Goal: Task Accomplishment & Management: Manage account settings

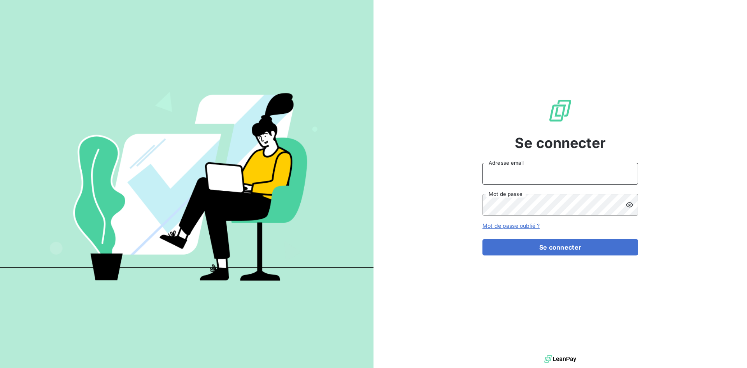
click at [532, 177] on input "Adresse email" at bounding box center [561, 174] width 156 height 22
type input "[EMAIL_ADDRESS][PERSON_NAME][DOMAIN_NAME]"
click at [483, 239] on button "Se connecter" at bounding box center [561, 247] width 156 height 16
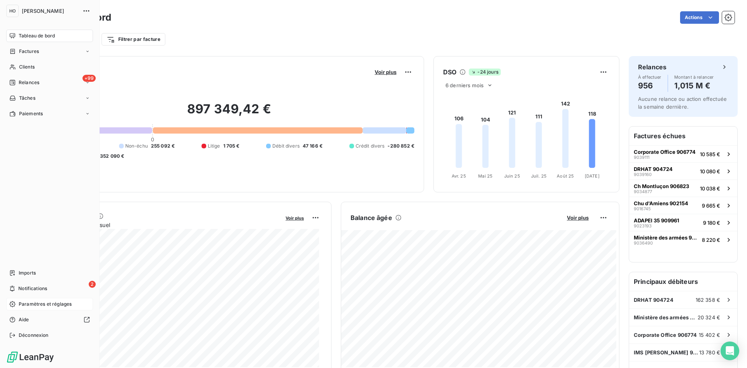
click at [44, 302] on span "Paramètres et réglages" at bounding box center [45, 303] width 53 height 7
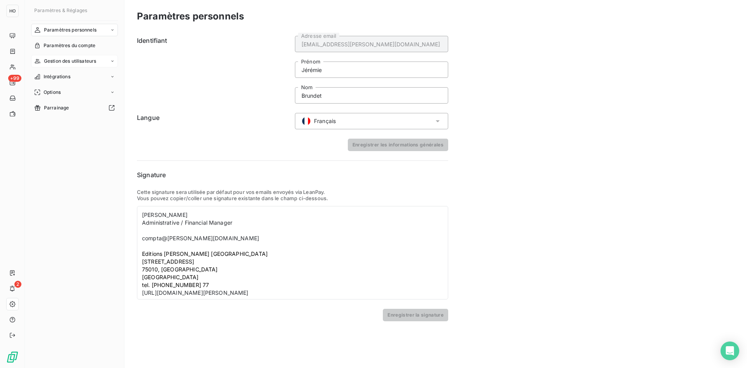
click at [58, 60] on span "Gestion des utilisateurs" at bounding box center [70, 61] width 53 height 7
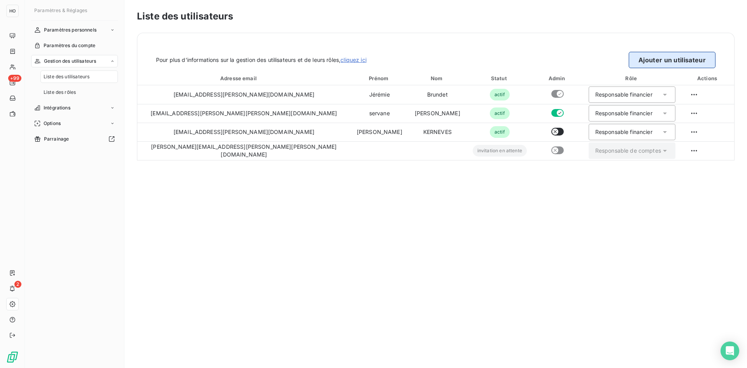
click at [661, 60] on button "Ajouter un utilisateur" at bounding box center [672, 60] width 87 height 16
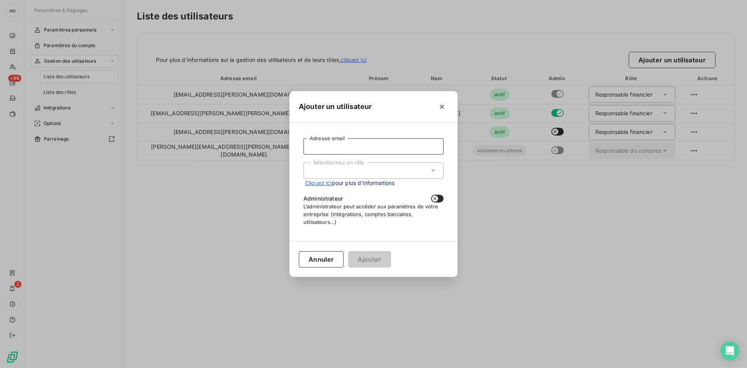
click at [352, 150] on input "Adresse email" at bounding box center [374, 146] width 140 height 16
click at [326, 171] on div "Sélectionnez un rôle" at bounding box center [374, 170] width 140 height 16
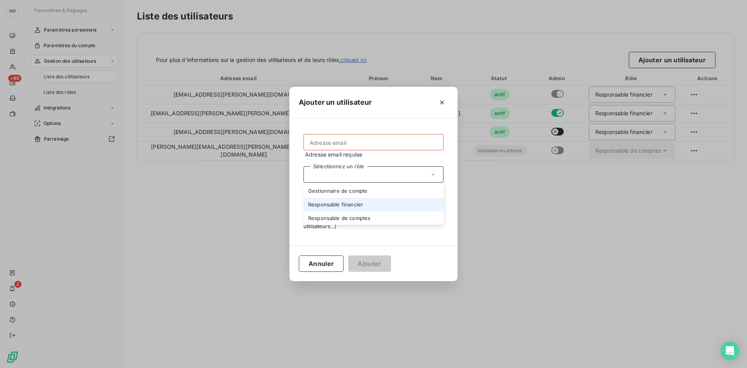
click at [358, 208] on li "Responsable financier" at bounding box center [374, 205] width 140 height 14
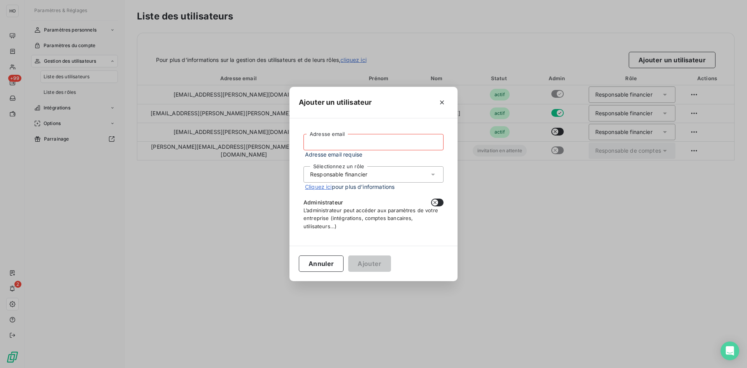
click at [357, 142] on input "Adresse email" at bounding box center [374, 142] width 140 height 16
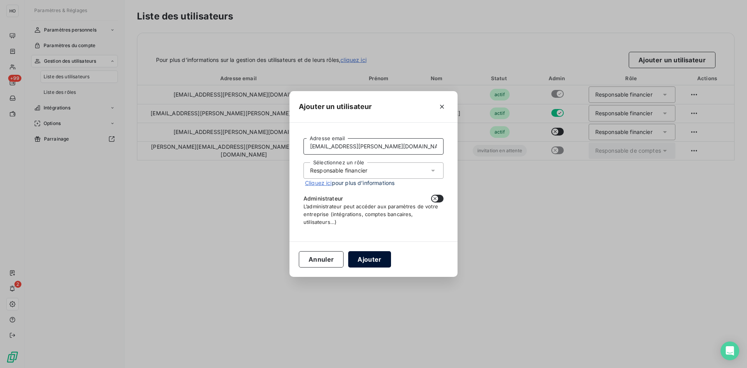
type input "[EMAIL_ADDRESS][PERSON_NAME][DOMAIN_NAME]"
click at [374, 261] on button "Ajouter" at bounding box center [369, 259] width 42 height 16
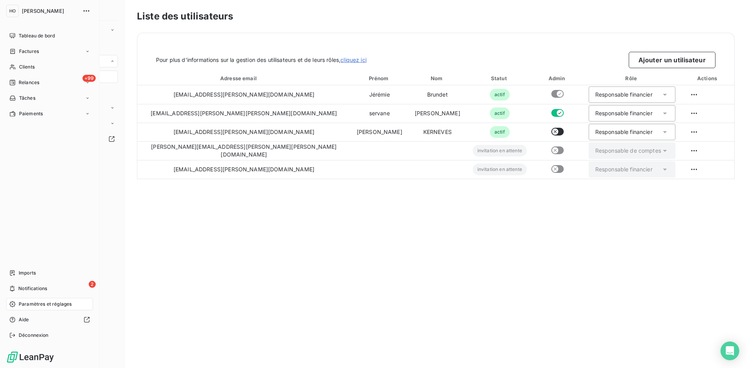
click at [37, 12] on span "[PERSON_NAME]" at bounding box center [50, 11] width 56 height 6
click at [12, 35] on icon at bounding box center [12, 36] width 6 height 6
